Goal: Transaction & Acquisition: Purchase product/service

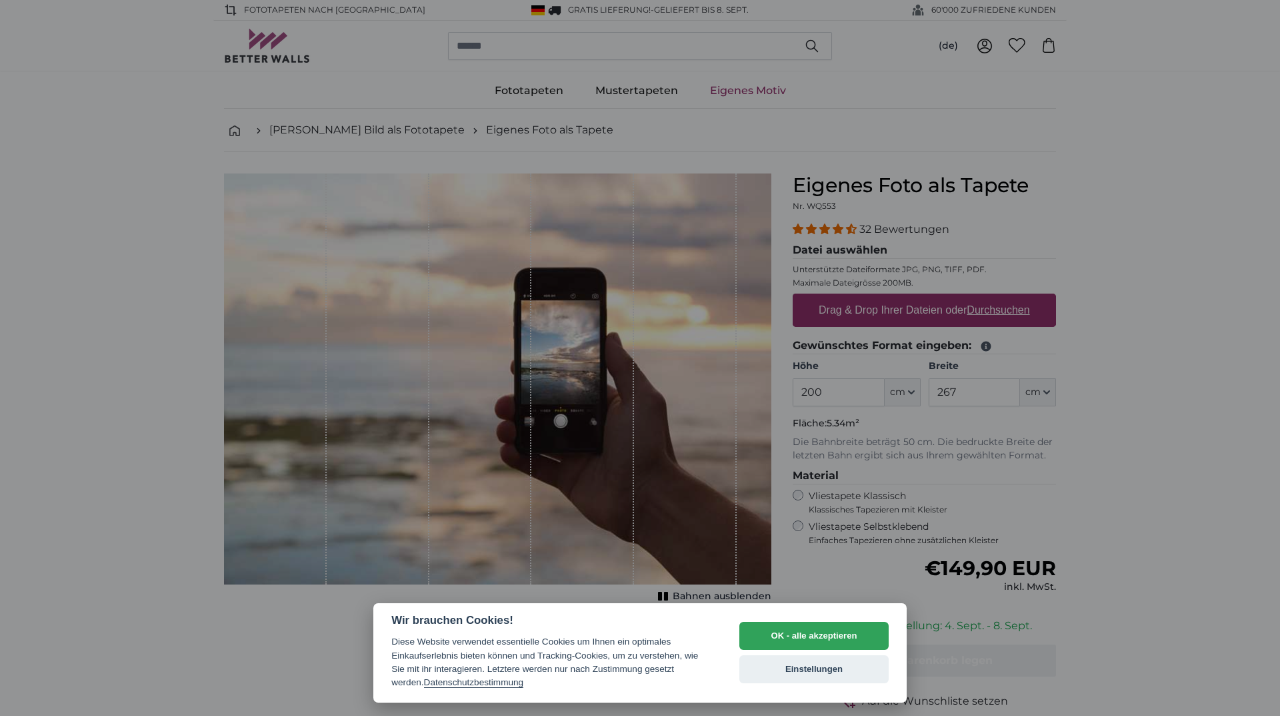
click at [774, 621] on div "OK - alle akzeptieren Einstellungen" at bounding box center [814, 652] width 149 height 74
click at [777, 628] on button "OK - alle akzeptieren" at bounding box center [814, 635] width 149 height 28
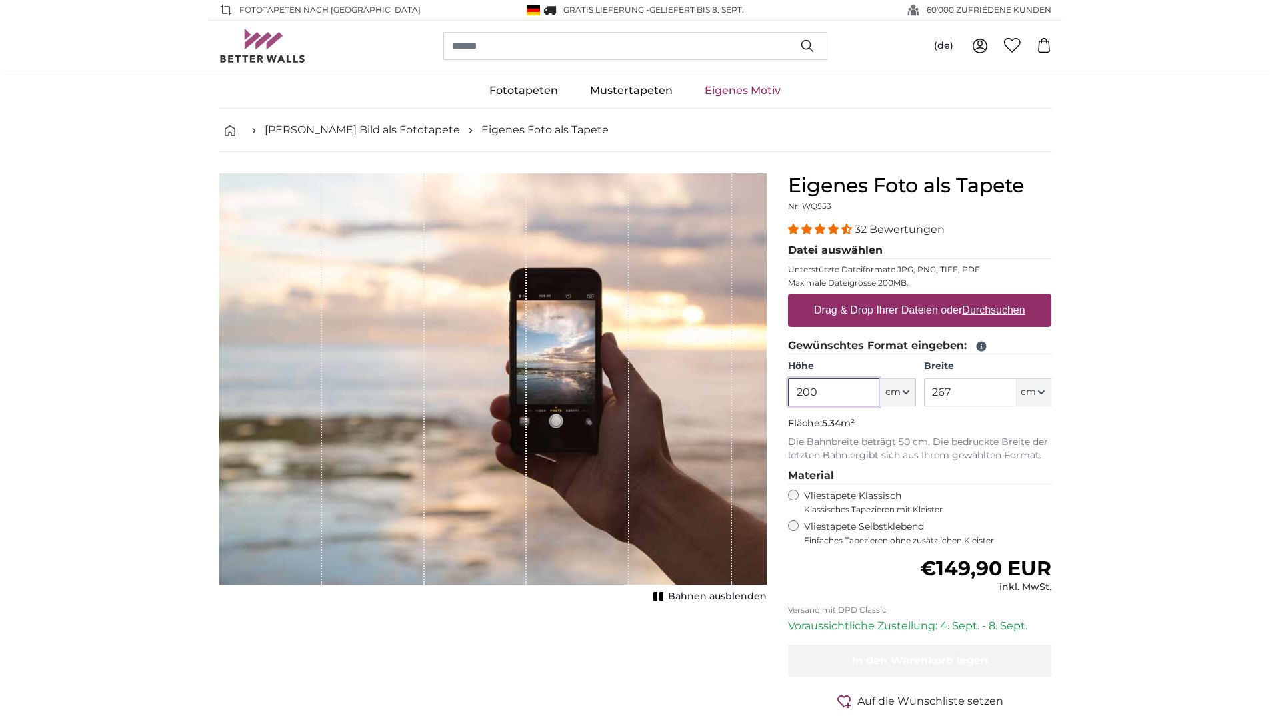
drag, startPoint x: 842, startPoint y: 395, endPoint x: 714, endPoint y: 428, distance: 131.7
click at [714, 428] on product-detail "Abbrechen Bild zuschneiden Bahnen ausblenden Eigenes Foto als Tapete Nr. WQ553 …" at bounding box center [636, 463] width 854 height 622
type input "92"
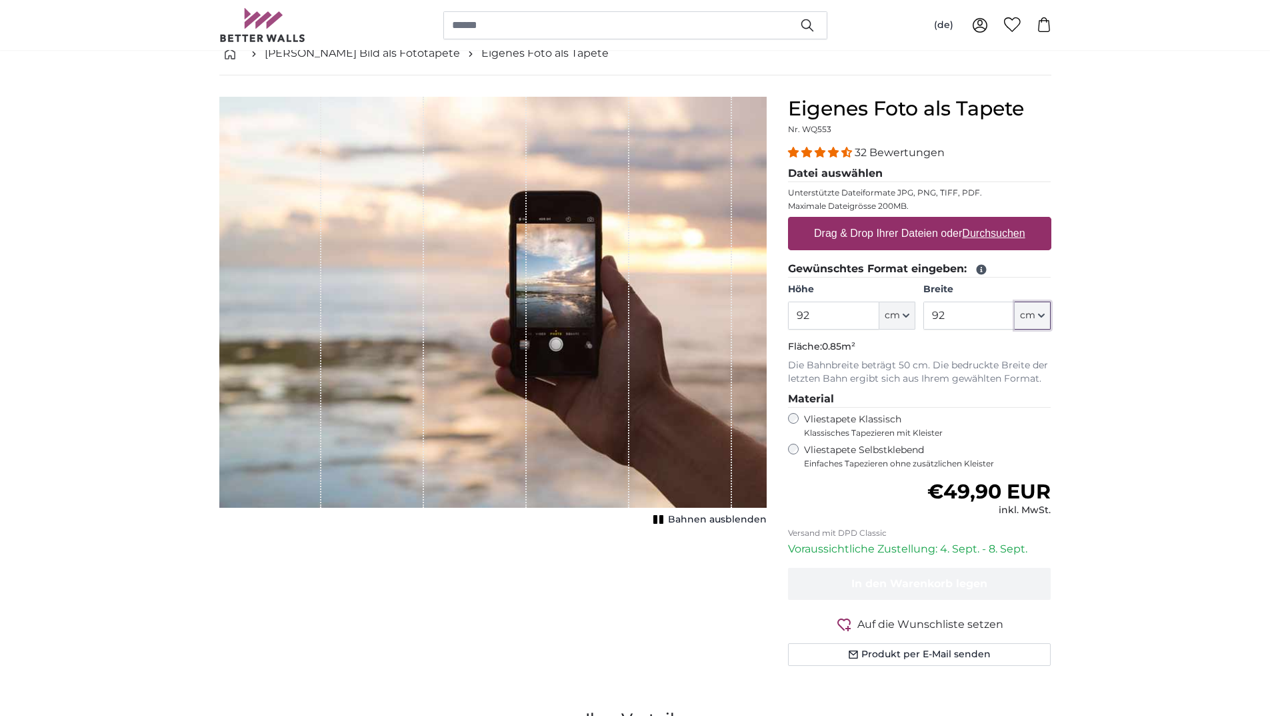
scroll to position [67, 0]
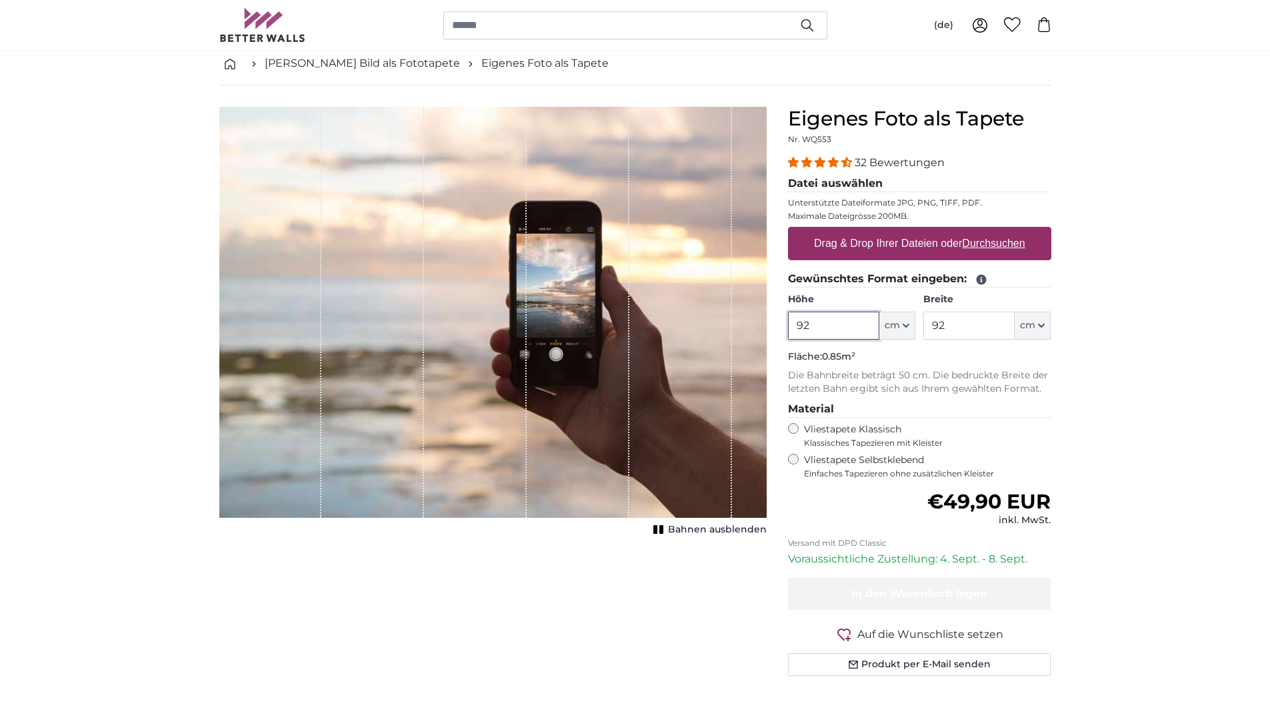
drag, startPoint x: 780, startPoint y: 335, endPoint x: 768, endPoint y: 337, distance: 12.2
click at [768, 337] on product-detail "Abbrechen Bild zuschneiden Bahnen ausblenden Eigenes Foto als Tapete Nr. WQ553 …" at bounding box center [636, 396] width 854 height 622
type input "220"
type input "70"
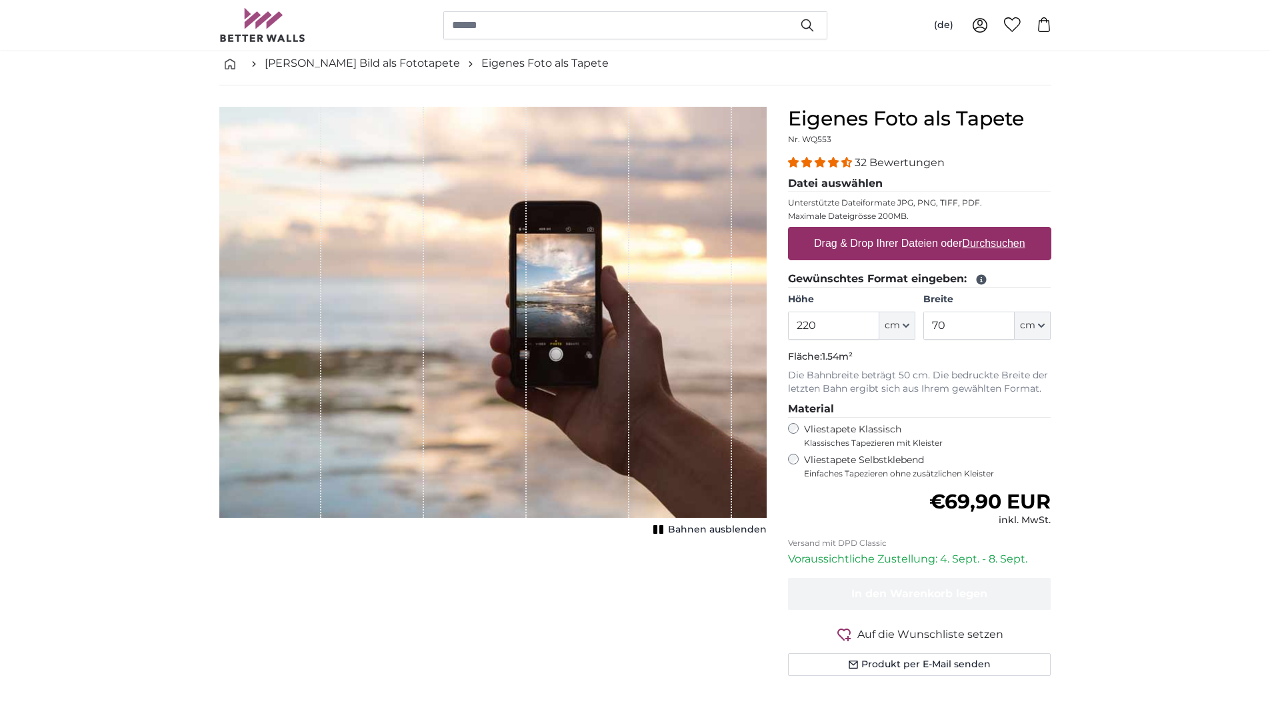
click at [996, 247] on u "Durchsuchen" at bounding box center [993, 242] width 63 height 11
click at [996, 231] on input "Drag & Drop Ihrer Dateien oder Durchsuchen" at bounding box center [919, 229] width 263 height 4
type input "**********"
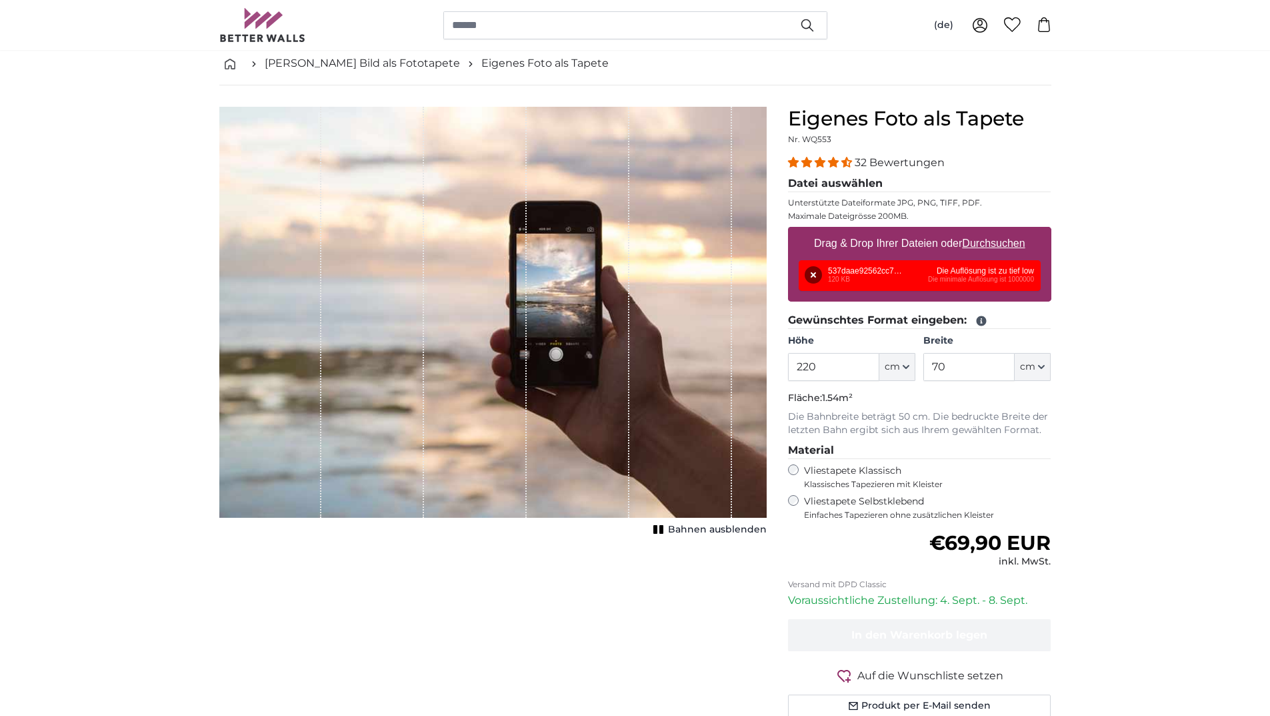
click at [998, 242] on u "Durchsuchen" at bounding box center [993, 242] width 63 height 11
click at [998, 231] on input "Drag & Drop Ihrer Dateien oder Durchsuchen" at bounding box center [919, 229] width 263 height 4
type input "**********"
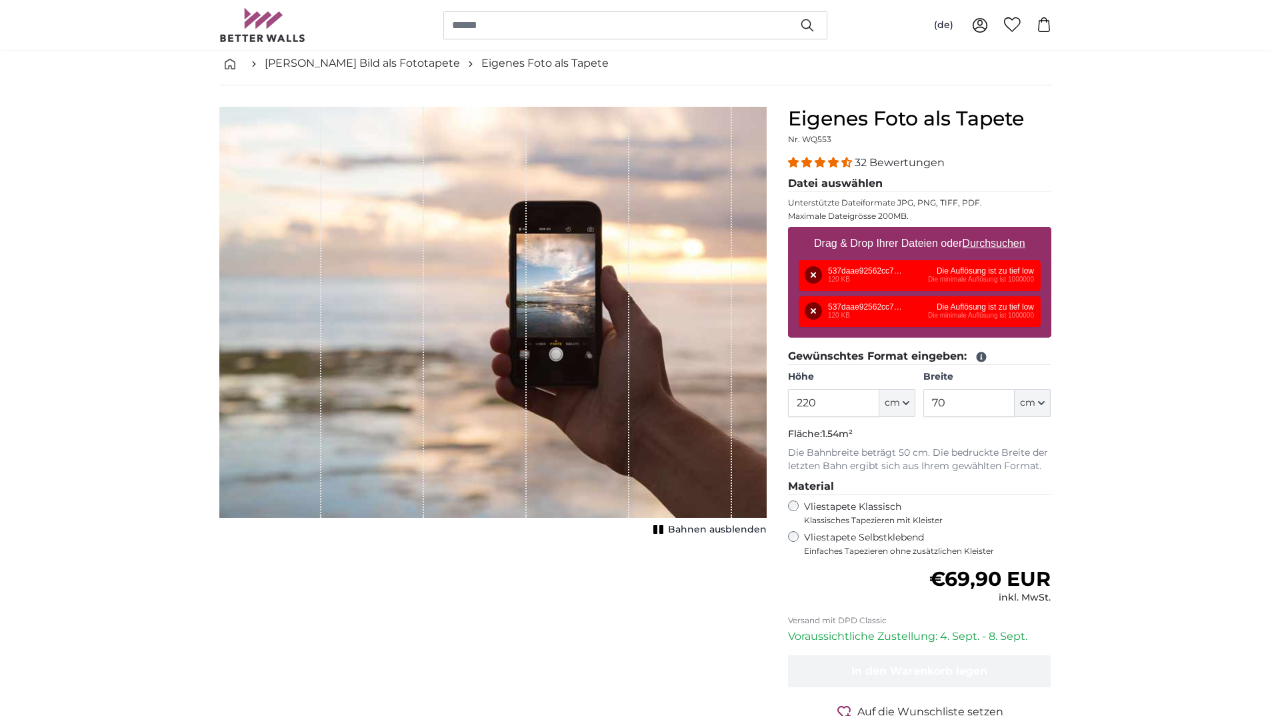
click at [988, 239] on u "Durchsuchen" at bounding box center [993, 242] width 63 height 11
click at [988, 231] on input "Drag & Drop Ihrer Dateien oder Durchsuchen" at bounding box center [919, 229] width 263 height 4
type input "**********"
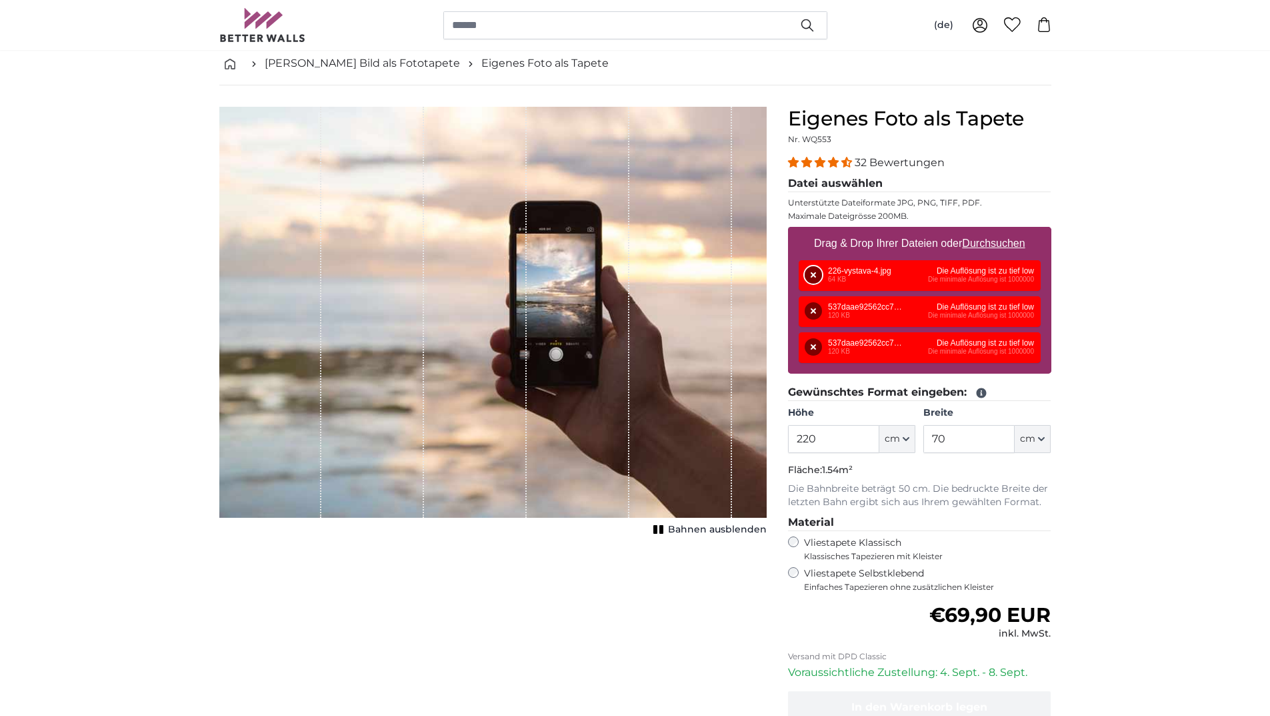
click at [811, 274] on button "Entfernen" at bounding box center [813, 274] width 17 height 17
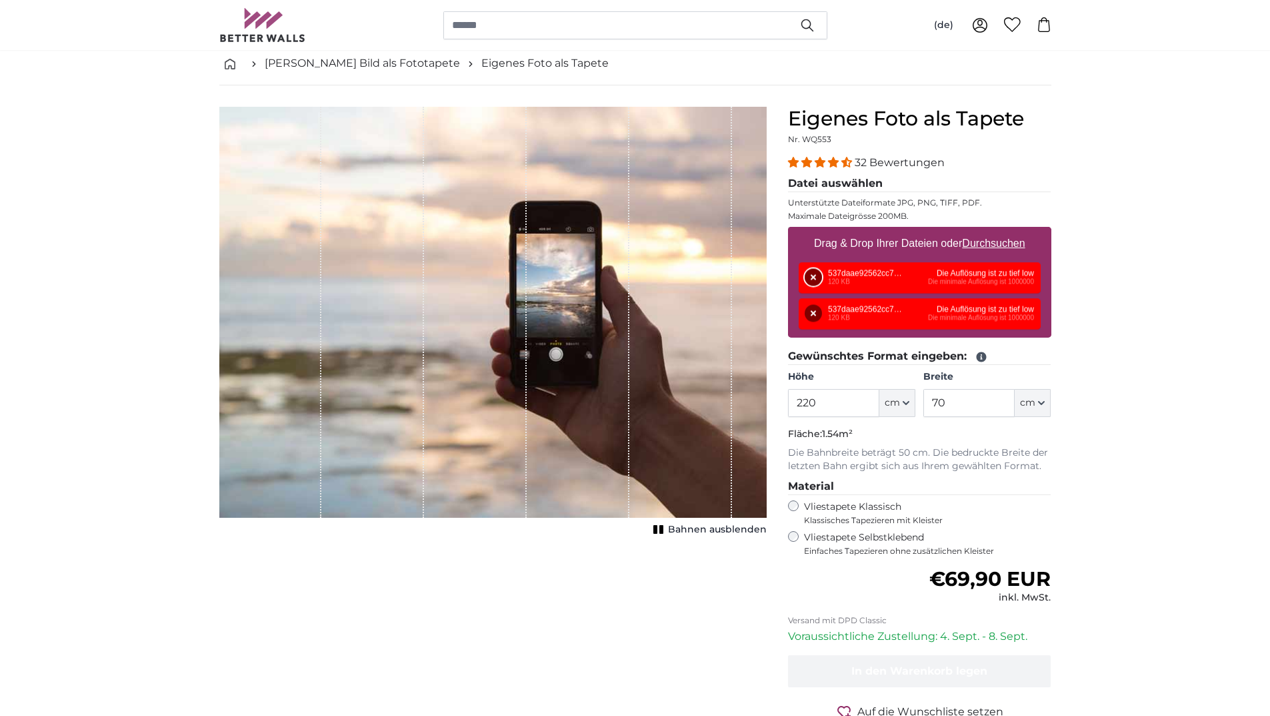
click at [811, 274] on button "Entfernen" at bounding box center [813, 277] width 17 height 17
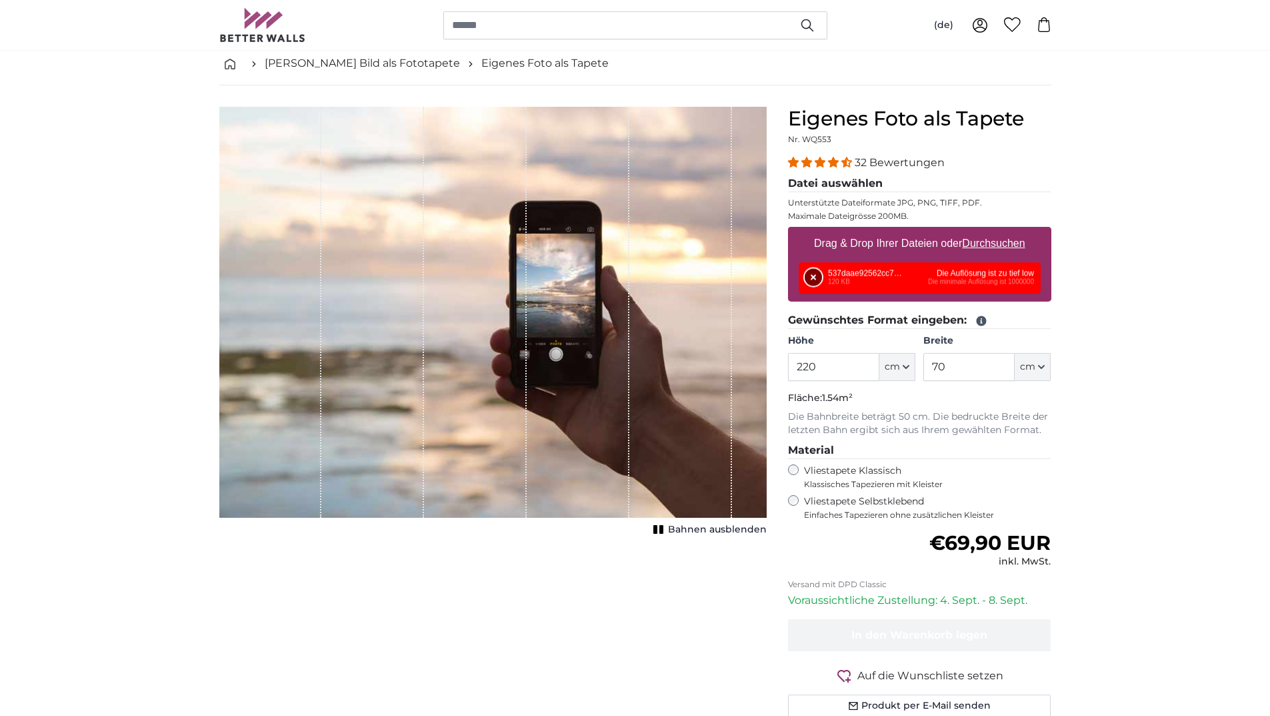
click at [811, 274] on button "Entfernen" at bounding box center [813, 277] width 17 height 17
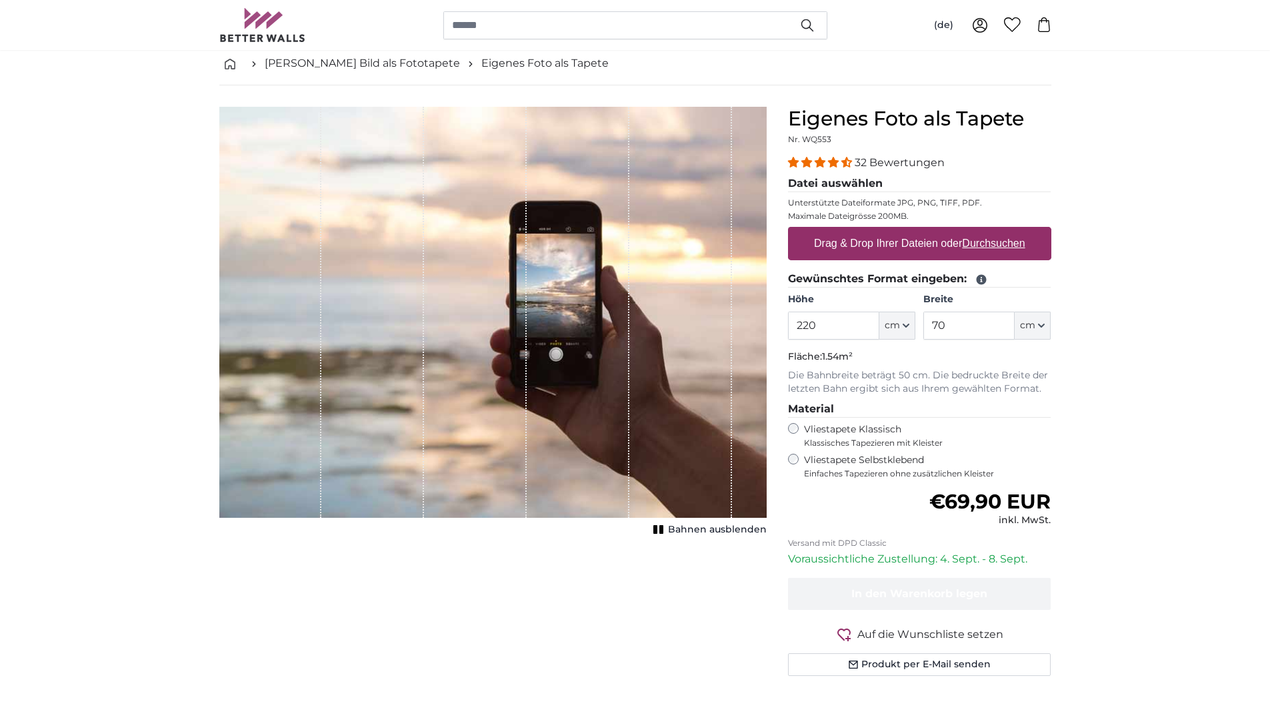
click at [1000, 243] on u "Durchsuchen" at bounding box center [993, 242] width 63 height 11
click at [1000, 231] on input "Drag & Drop Ihrer Dateien oder Durchsuchen" at bounding box center [919, 229] width 263 height 4
type input "**********"
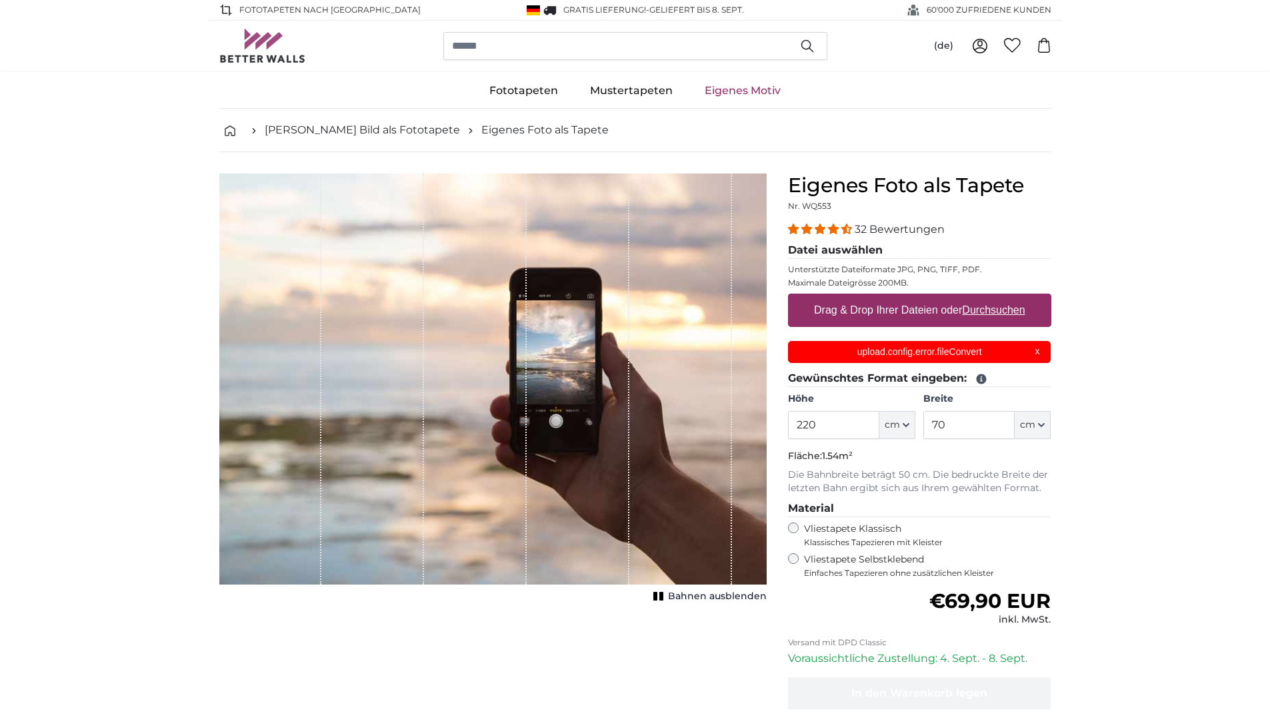
click at [1038, 356] on div "upload.config.error.fileConvert X" at bounding box center [919, 352] width 263 height 22
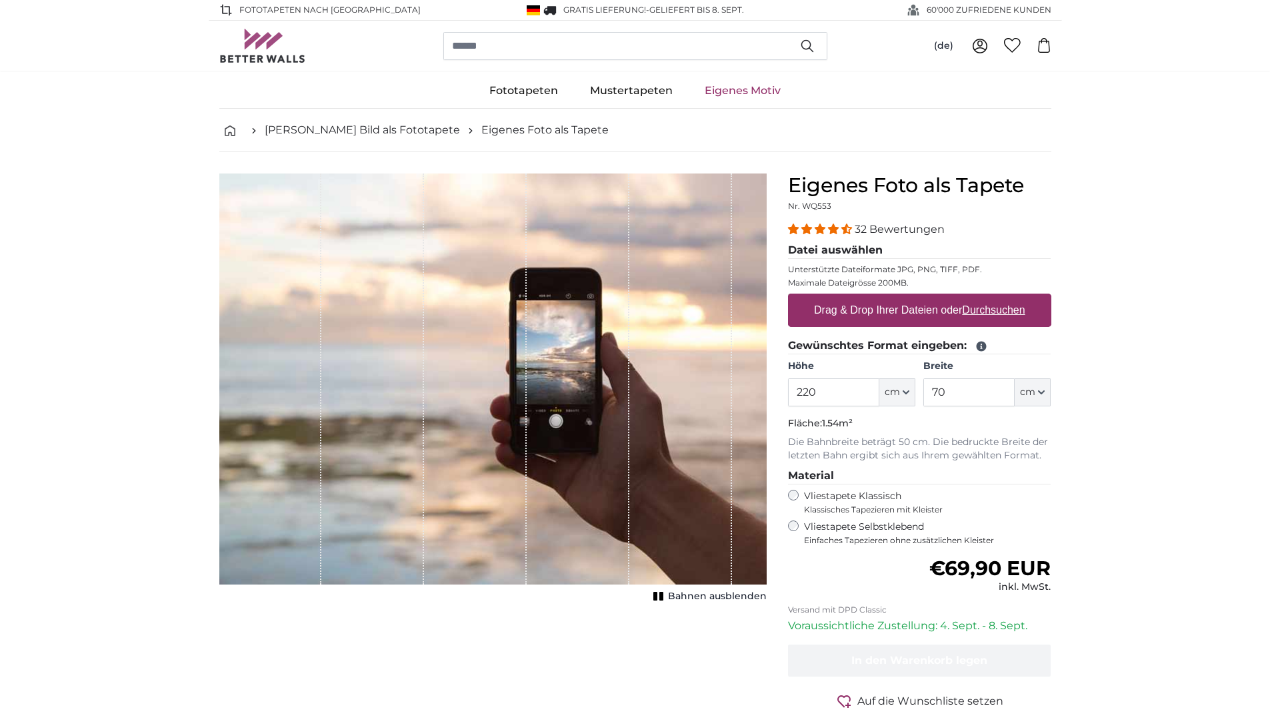
click at [986, 305] on u "Durchsuchen" at bounding box center [993, 309] width 63 height 11
click at [986, 297] on input "Drag & Drop Ihrer Dateien oder Durchsuchen" at bounding box center [919, 295] width 263 height 4
type input "**********"
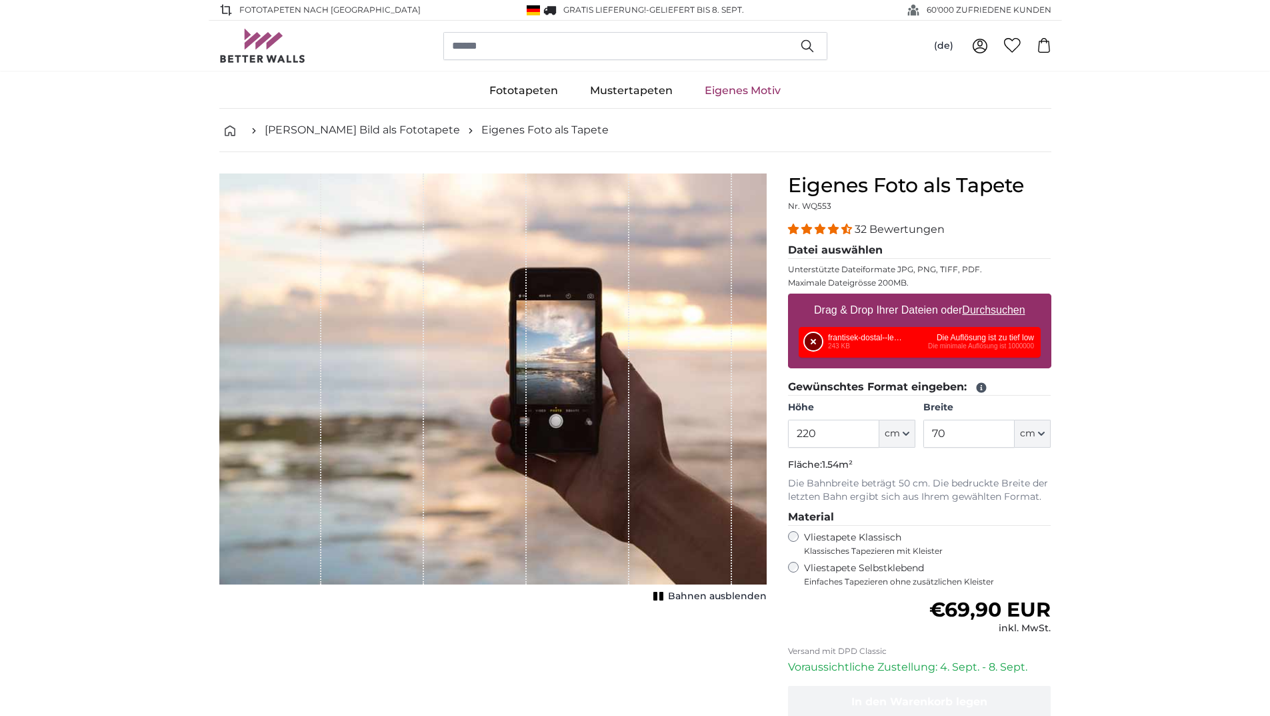
click at [809, 342] on button "Entfernen" at bounding box center [813, 341] width 17 height 17
